Goal: Task Accomplishment & Management: Manage account settings

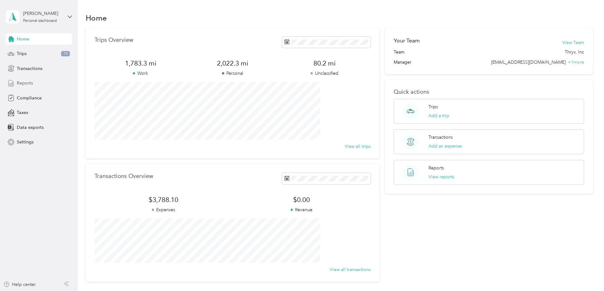
click at [23, 82] on span "Reports" at bounding box center [25, 83] width 16 height 7
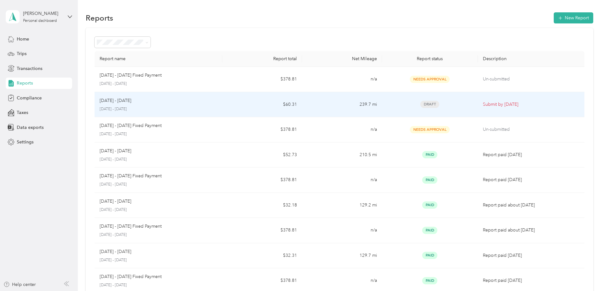
click at [483, 104] on p "Submit by [DATE]" at bounding box center [531, 104] width 96 height 7
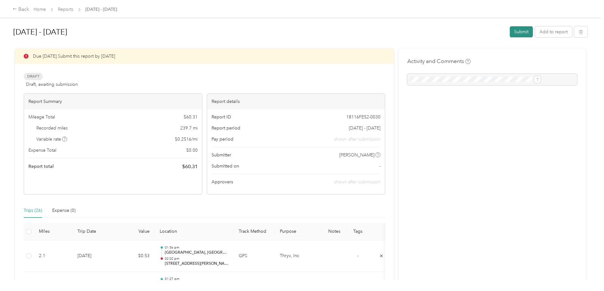
click at [510, 31] on button "Submit" at bounding box center [521, 31] width 23 height 11
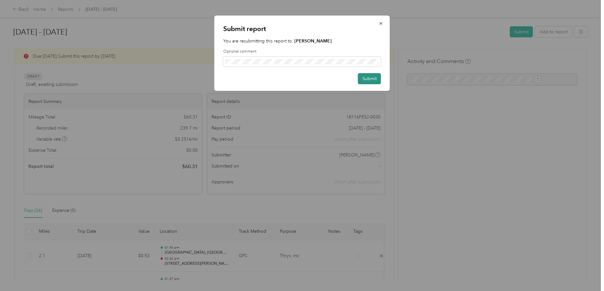
click at [372, 78] on button "Submit" at bounding box center [369, 78] width 23 height 11
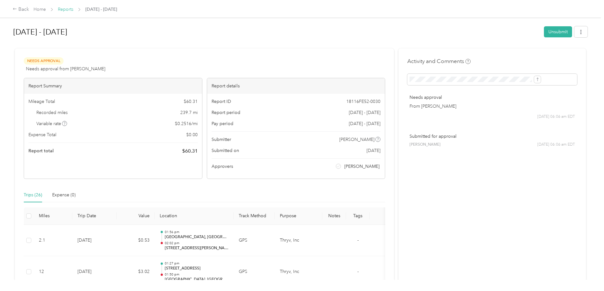
click at [73, 8] on link "Reports" at bounding box center [66, 9] width 16 height 5
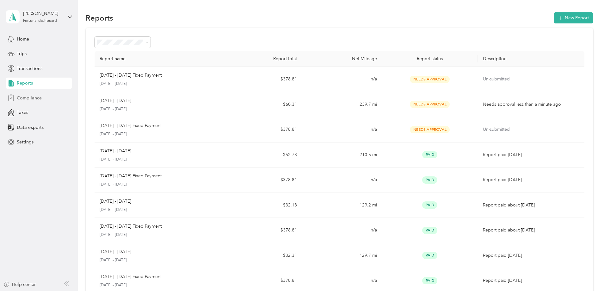
click at [36, 95] on span "Compliance" at bounding box center [29, 98] width 25 height 7
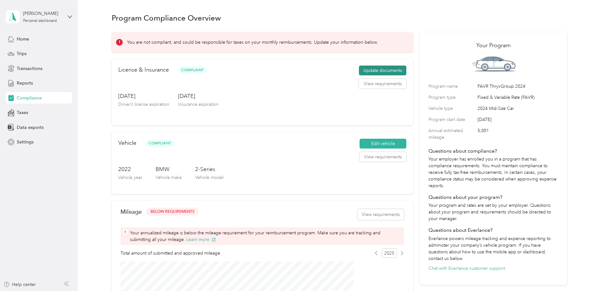
click at [365, 75] on button "Update documents" at bounding box center [382, 70] width 47 height 10
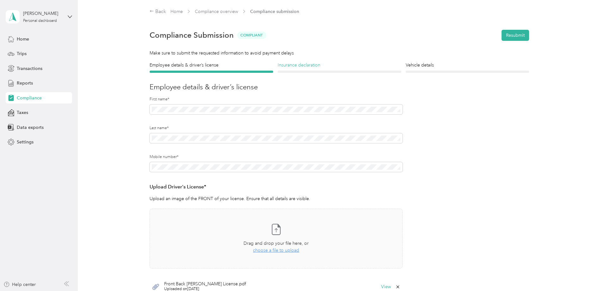
click at [306, 66] on h4 "Insurance declaration" at bounding box center [340, 65] width 124 height 7
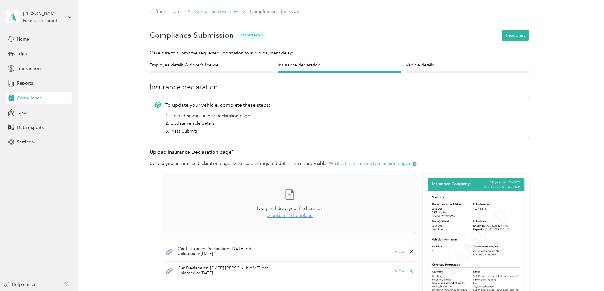
click at [215, 9] on link "Compliance overview" at bounding box center [216, 11] width 43 height 5
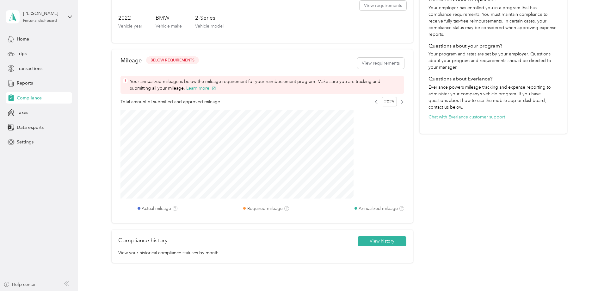
scroll to position [152, 0]
click at [368, 68] on button "View requirements" at bounding box center [380, 62] width 47 height 11
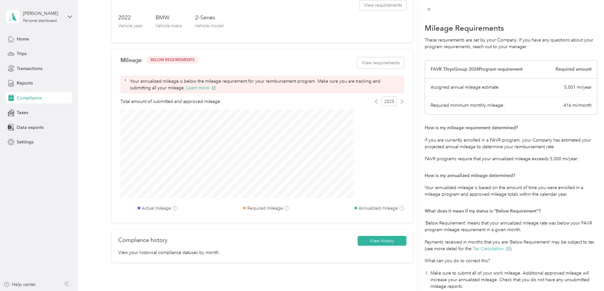
click at [312, 66] on div "Mileage Requirements These requirements are set by your Company. If you have an…" at bounding box center [302, 145] width 604 height 291
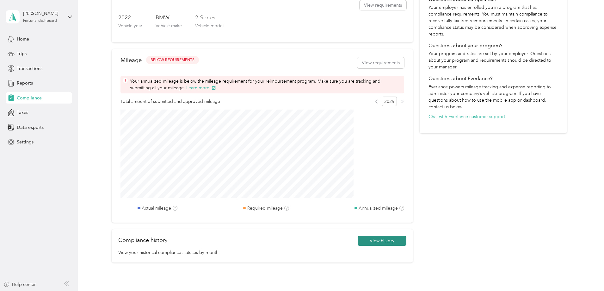
click at [365, 245] on button "View history" at bounding box center [382, 241] width 49 height 10
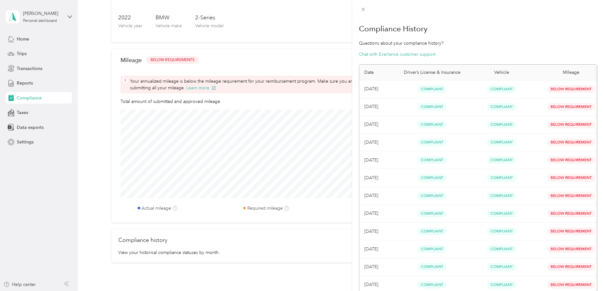
click at [314, 68] on div "Compliance History Questions about your compliance history? Chat with Everlance…" at bounding box center [302, 145] width 604 height 291
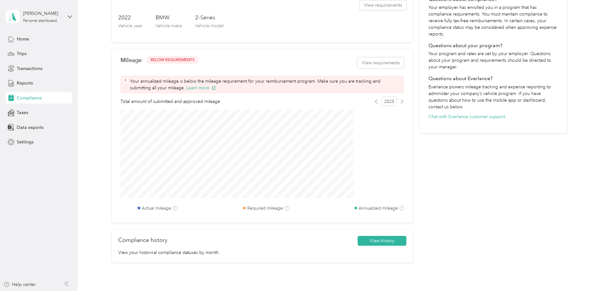
scroll to position [0, 0]
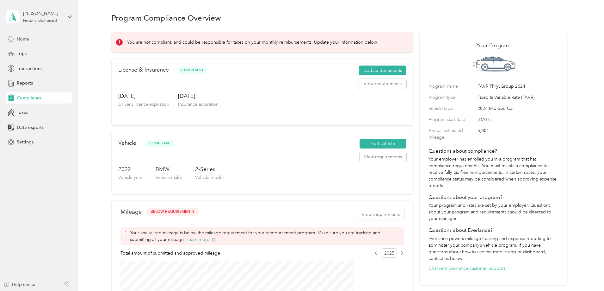
click at [30, 39] on div "Home" at bounding box center [39, 38] width 66 height 11
